Goal: Task Accomplishment & Management: Use online tool/utility

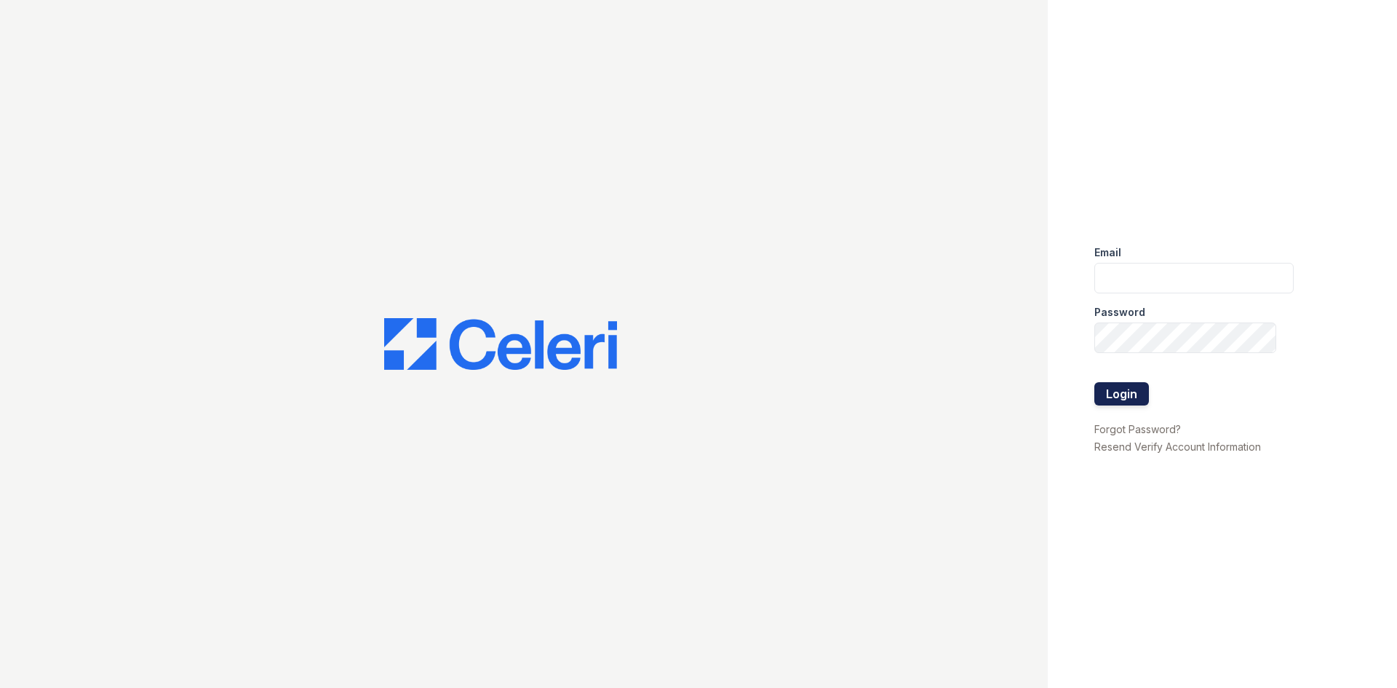
type input "derbypark2@cafmanagement.com"
click at [1107, 396] on button "Login" at bounding box center [1121, 393] width 55 height 23
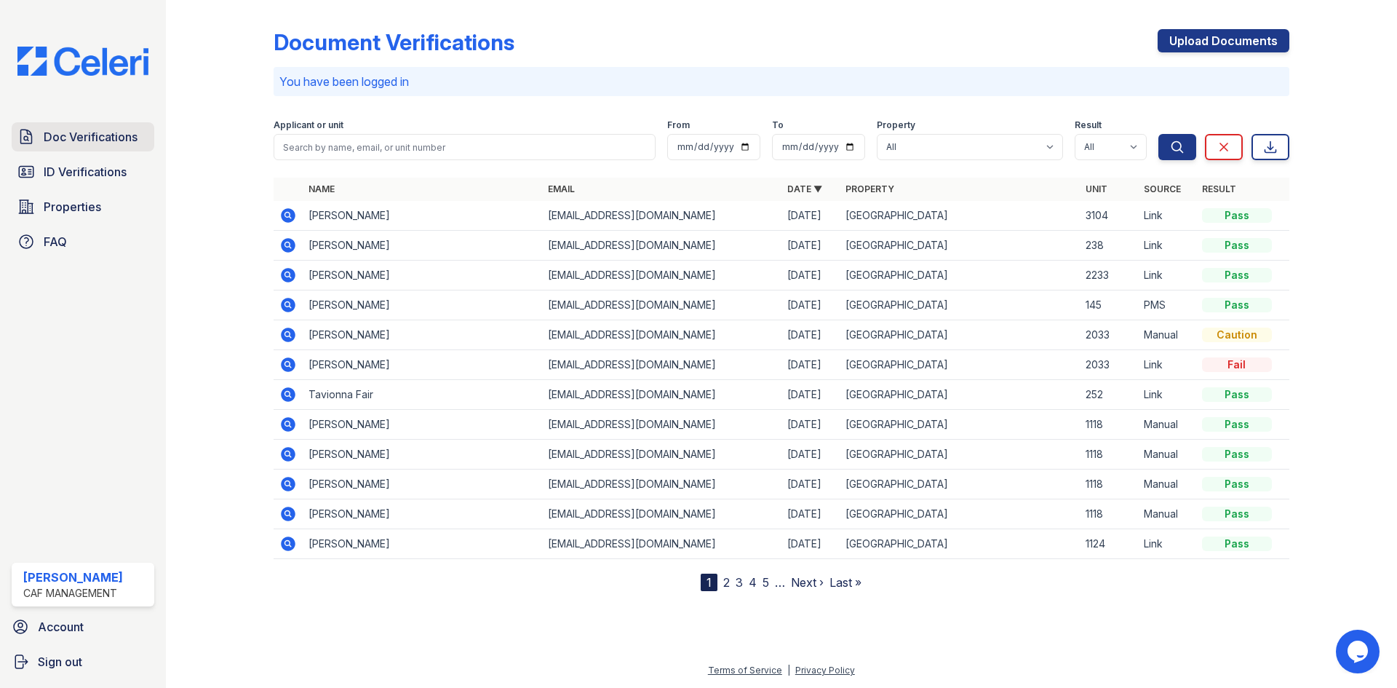
click at [101, 138] on span "Doc Verifications" at bounding box center [91, 136] width 94 height 17
